Goal: Task Accomplishment & Management: Use online tool/utility

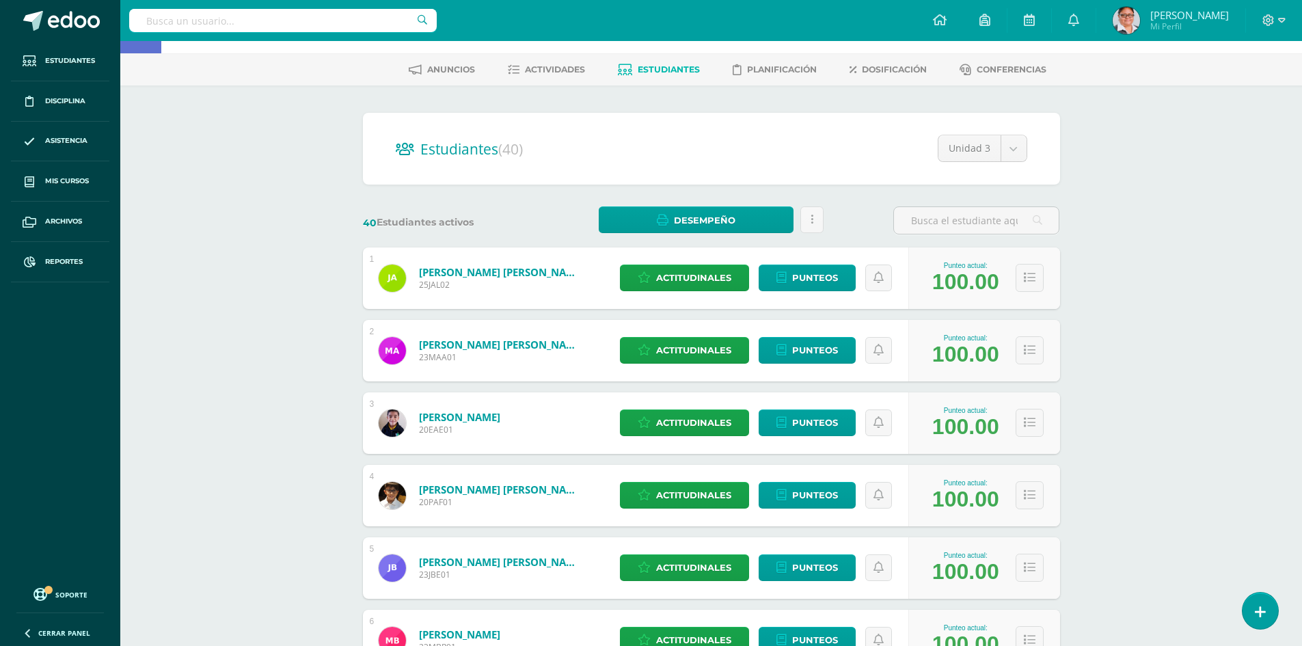
scroll to position [255, 0]
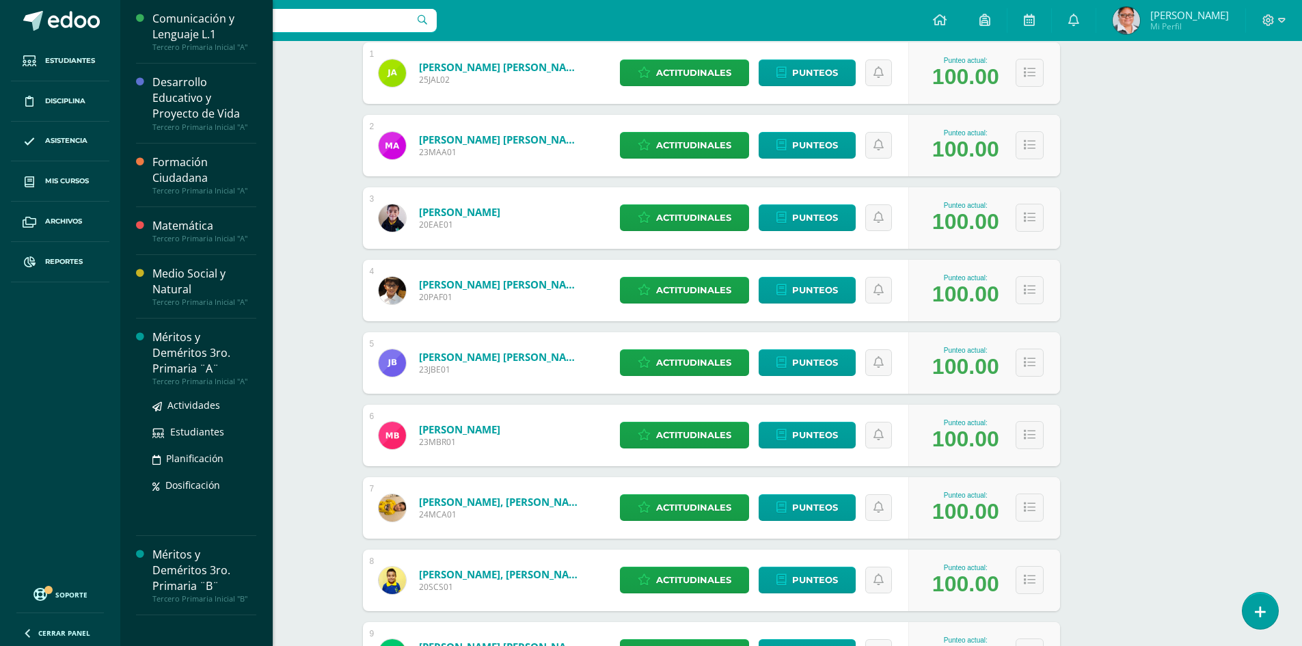
click at [182, 361] on div "Méritos y Deméritos 3ro. Primaria ¨A¨" at bounding box center [204, 352] width 104 height 47
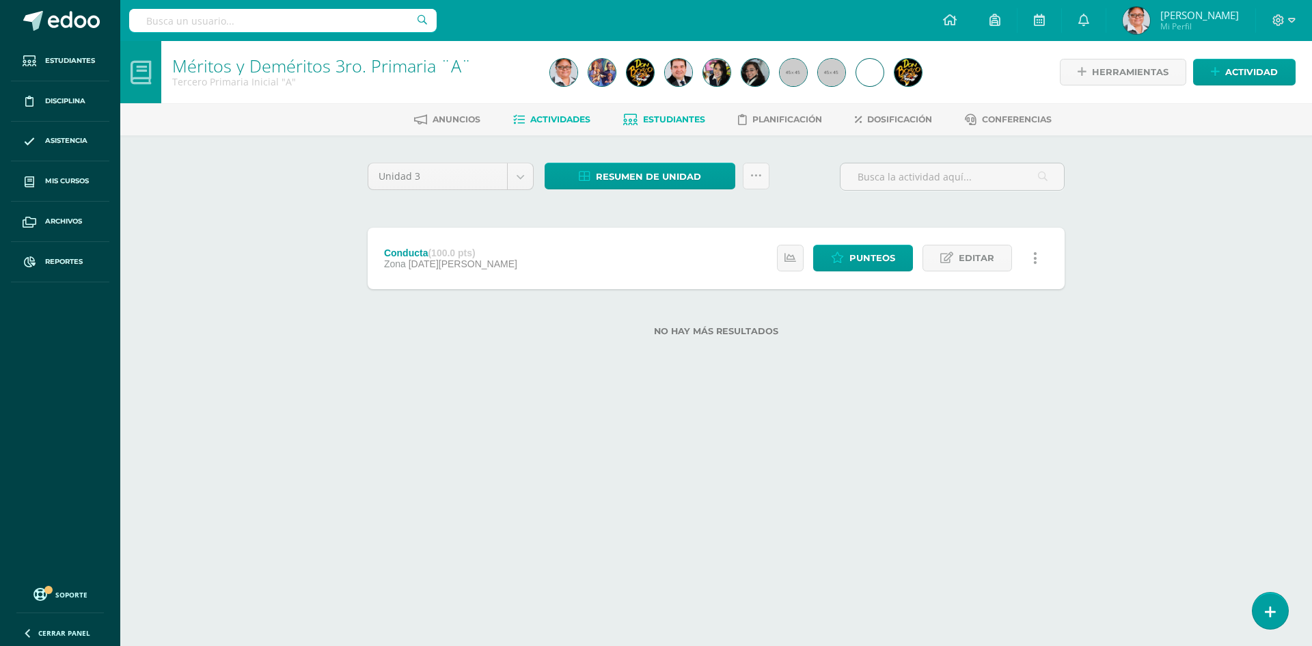
click at [671, 119] on span "Estudiantes" at bounding box center [674, 119] width 62 height 10
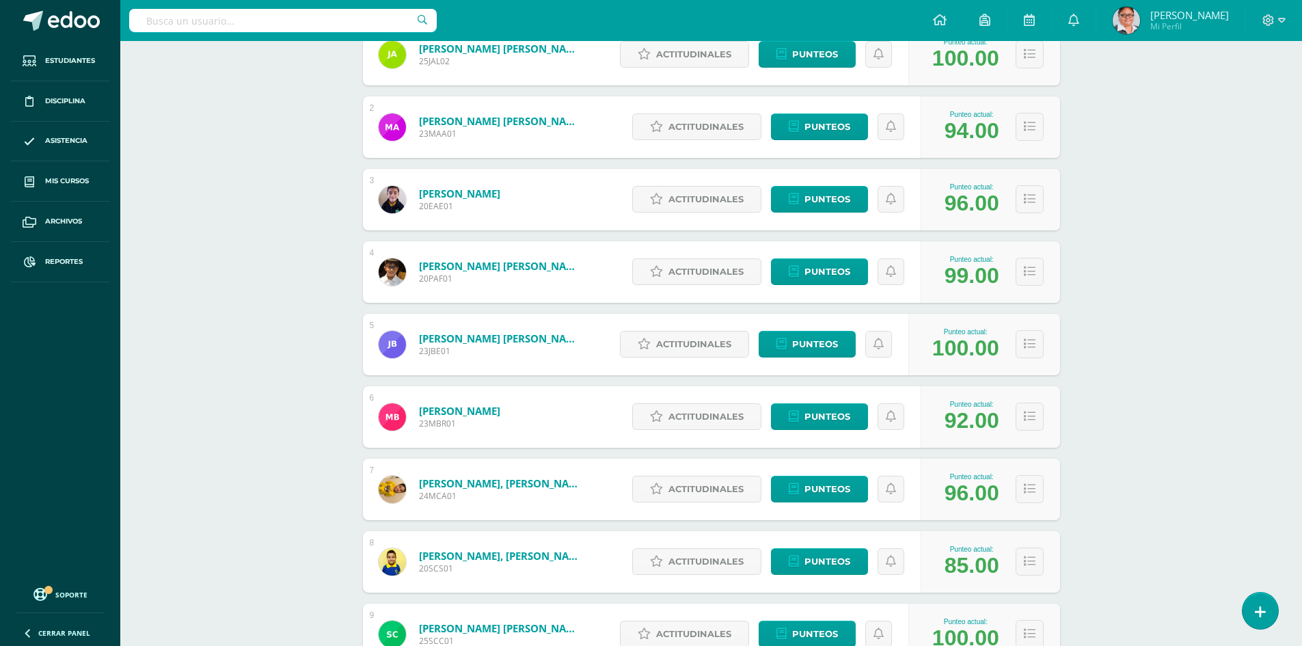
scroll to position [410, 0]
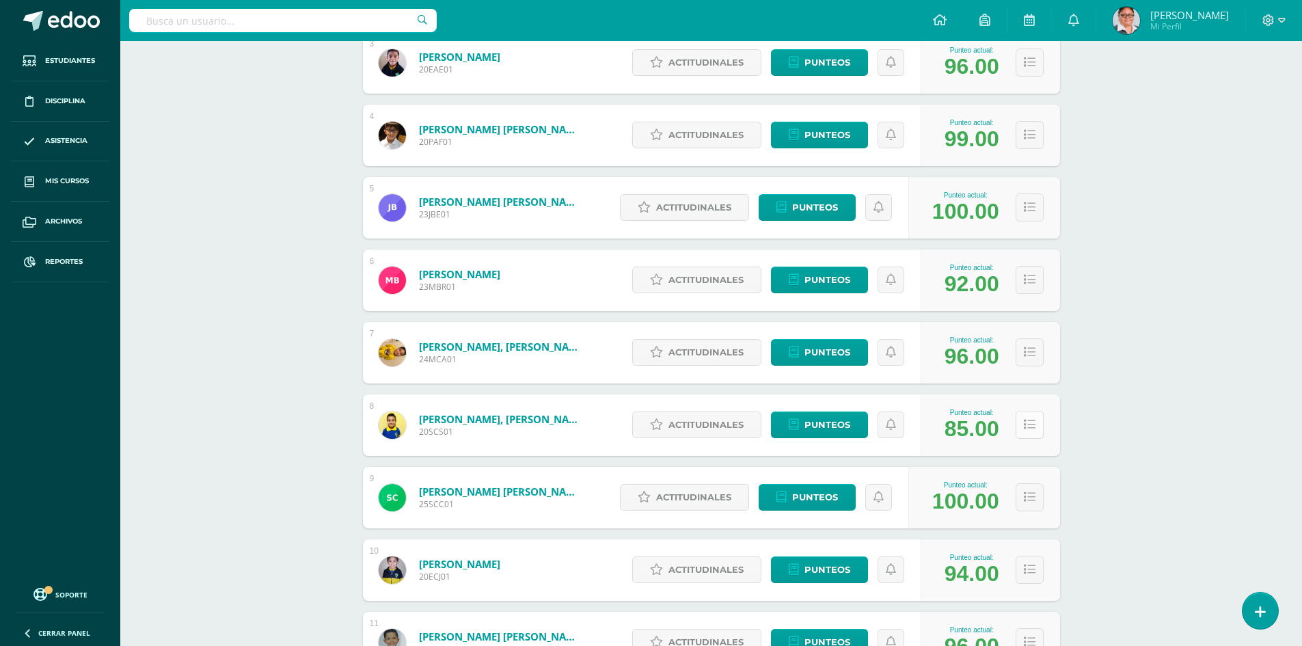
click at [1031, 423] on icon at bounding box center [1030, 425] width 12 height 12
click at [1025, 425] on icon at bounding box center [1030, 425] width 12 height 12
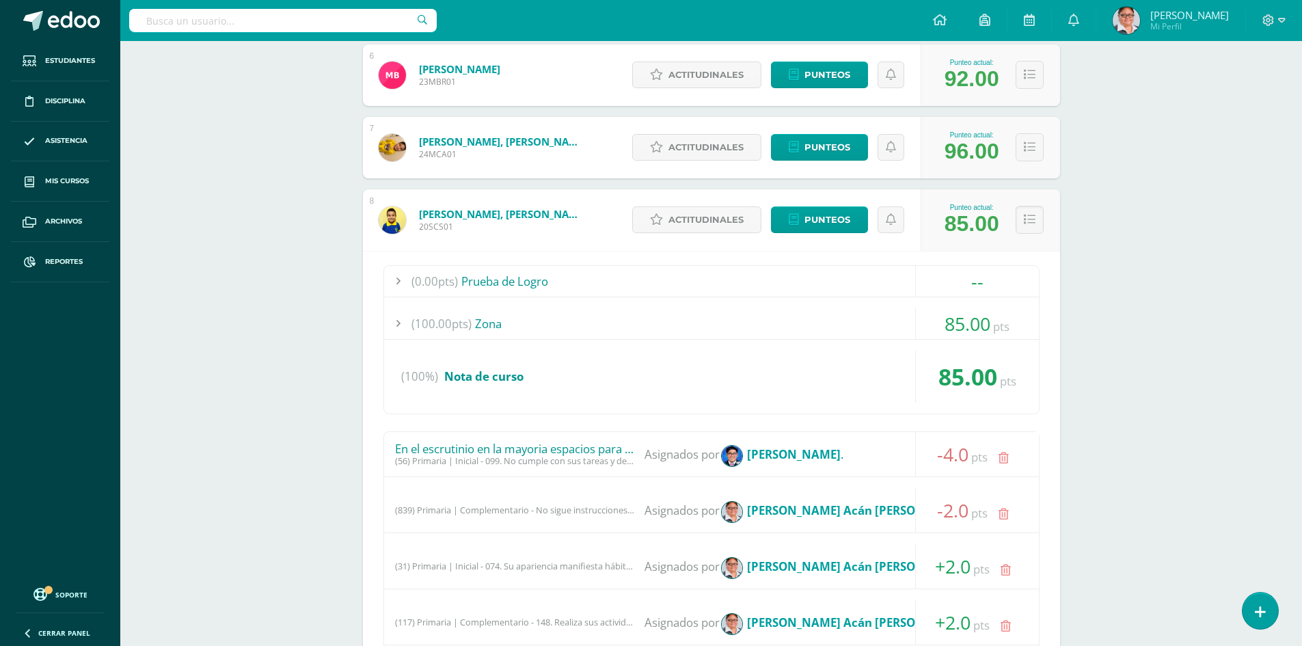
scroll to position [889, 0]
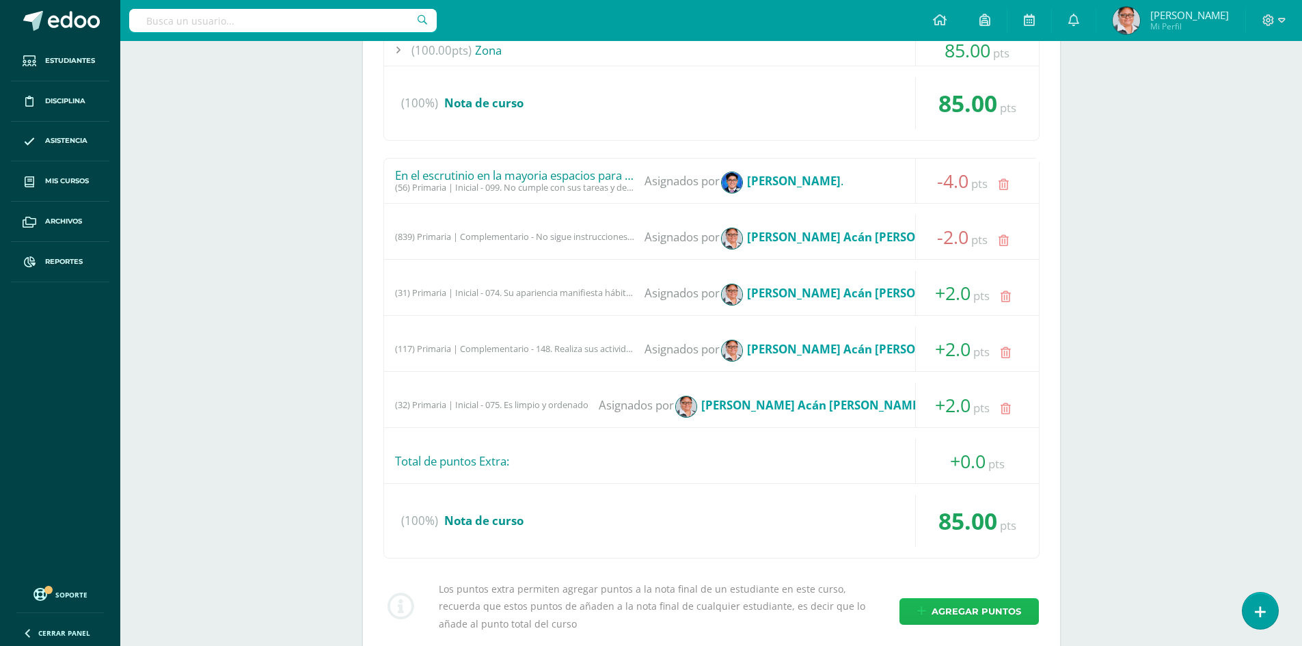
click at [964, 613] on span "Agregar puntos" at bounding box center [977, 611] width 90 height 25
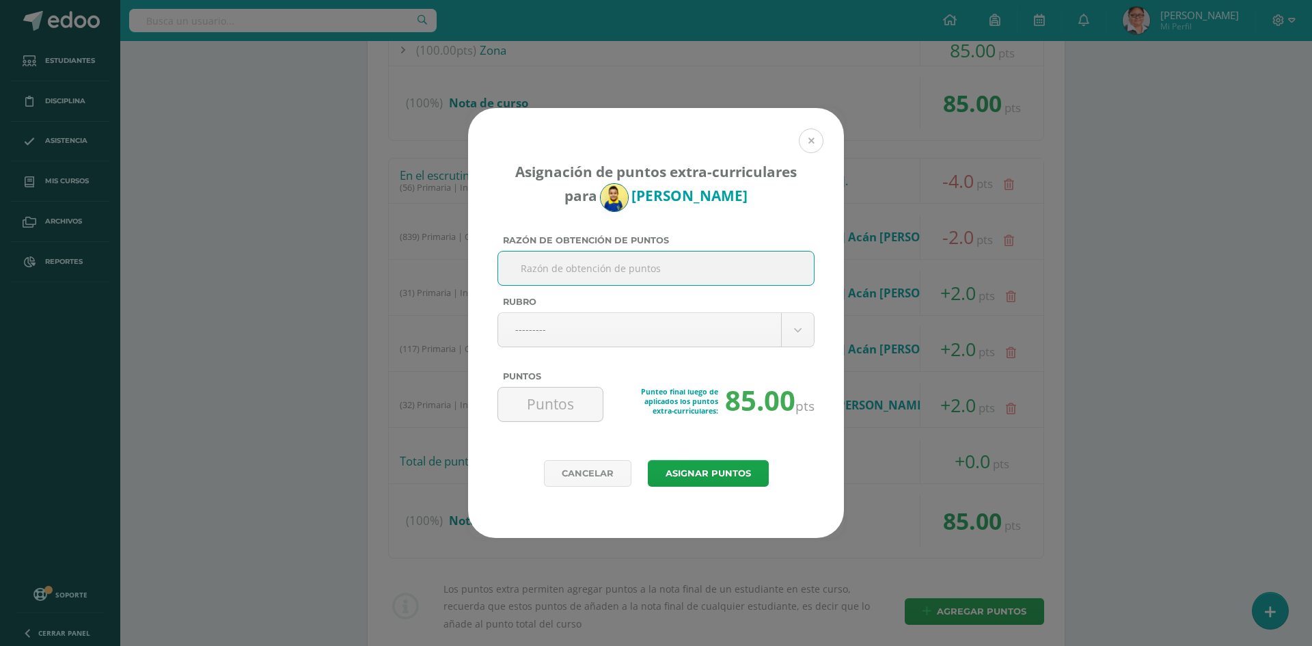
click at [813, 136] on button at bounding box center [811, 141] width 25 height 25
